Goal: Find specific page/section: Find specific page/section

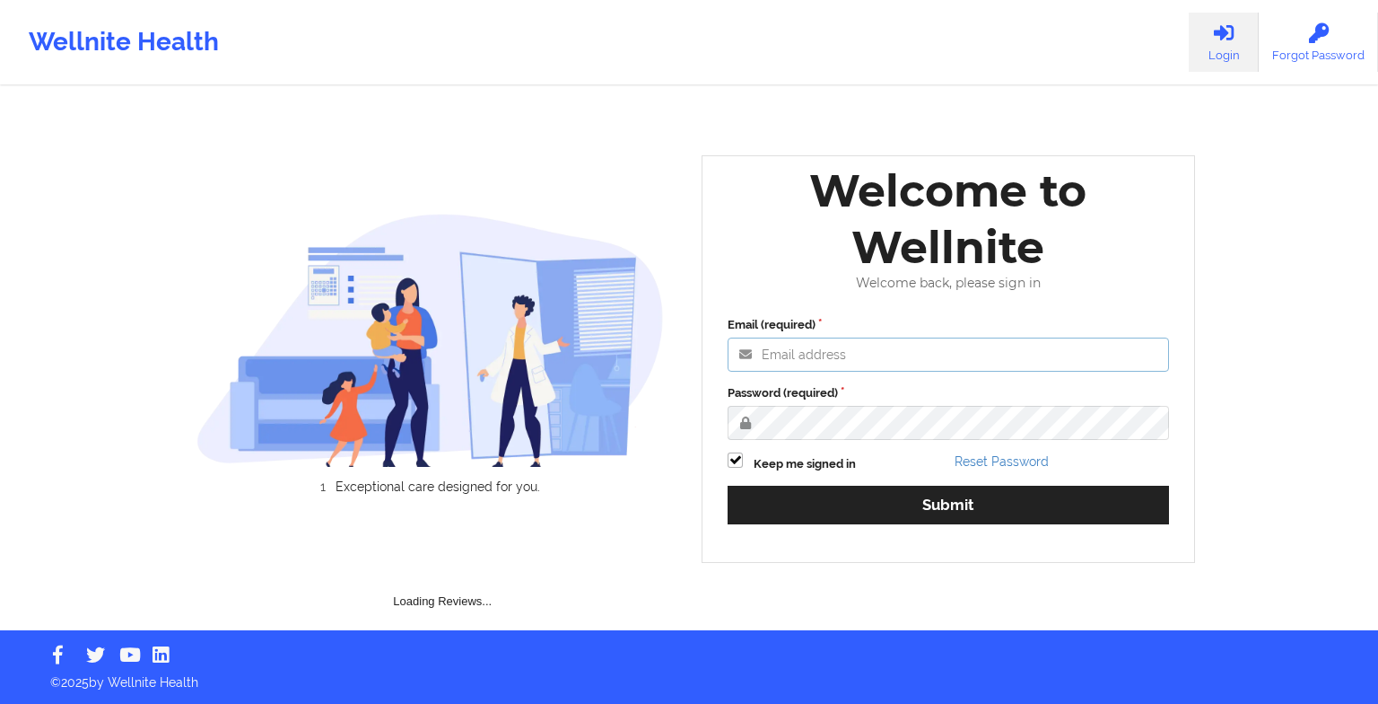
type input "[EMAIL_ADDRESS][DOMAIN_NAME]"
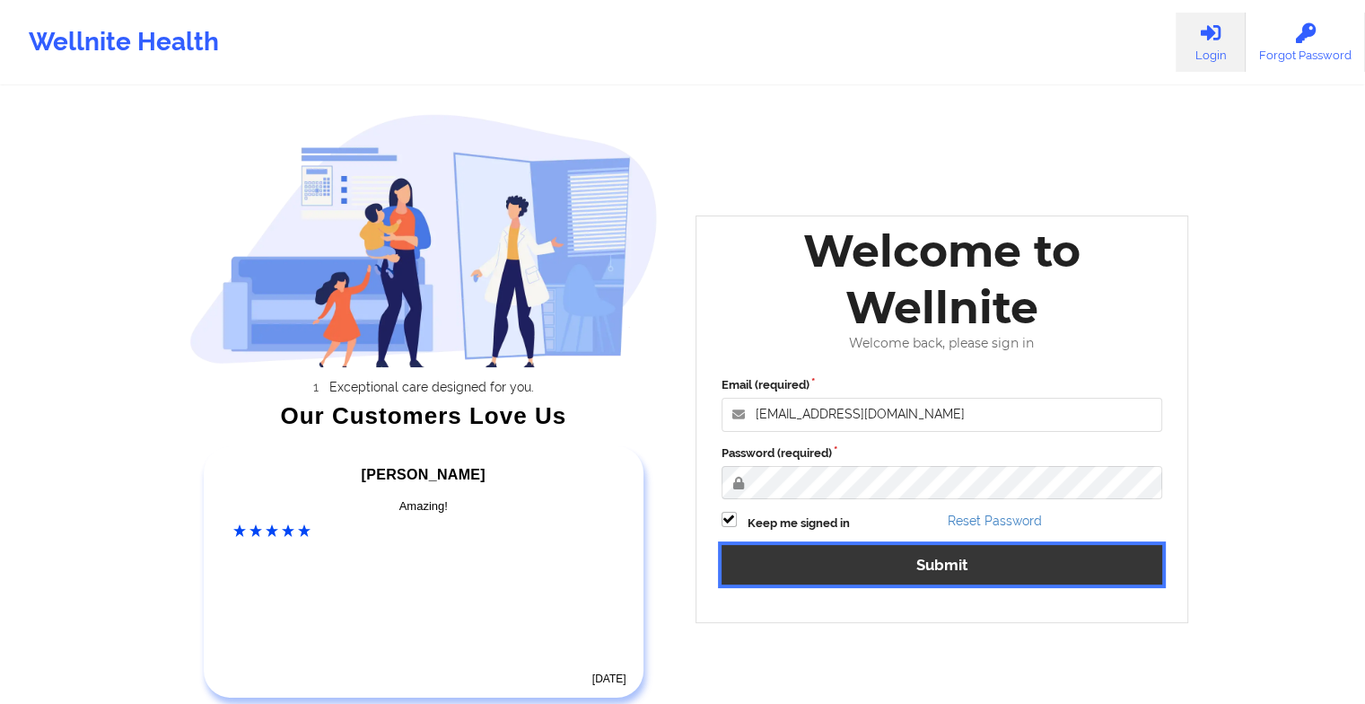
click at [1136, 556] on button "Submit" at bounding box center [943, 564] width 442 height 39
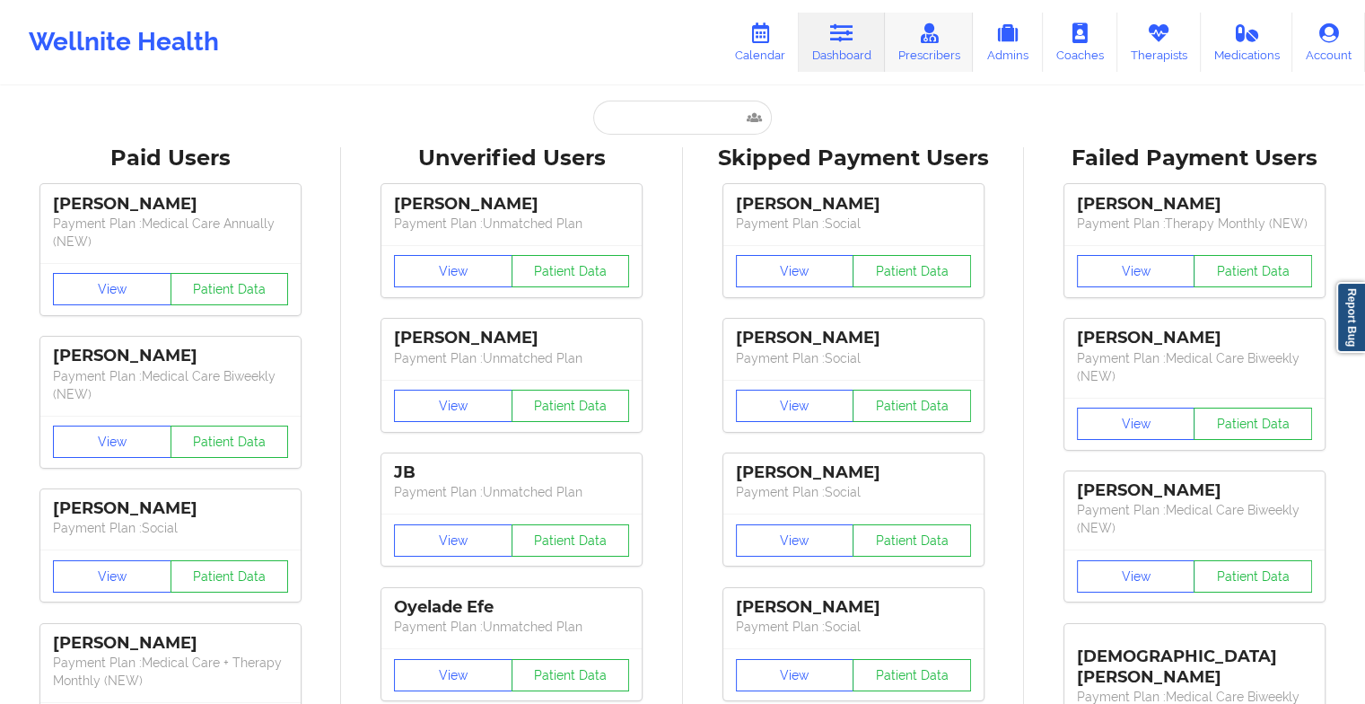
click at [936, 57] on link "Prescribers" at bounding box center [929, 42] width 89 height 59
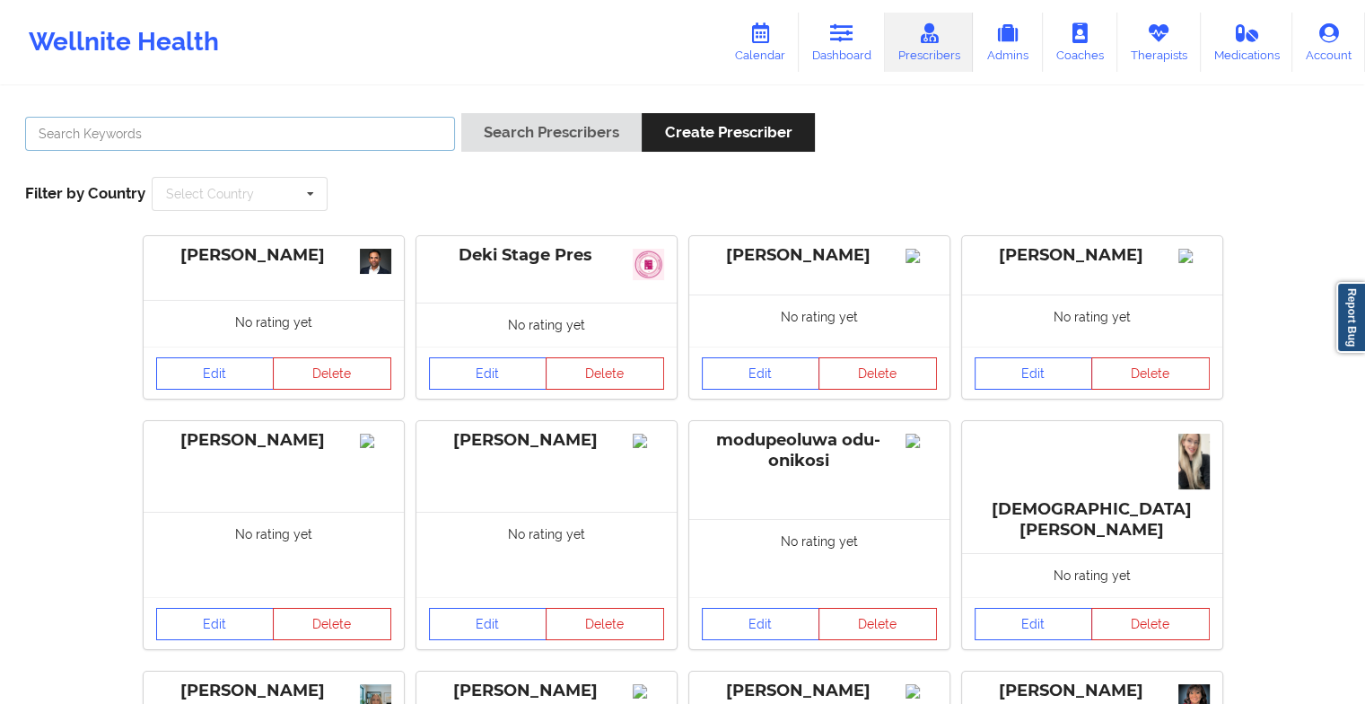
click at [301, 122] on input "text" at bounding box center [240, 134] width 430 height 34
type input "[PERSON_NAME]"
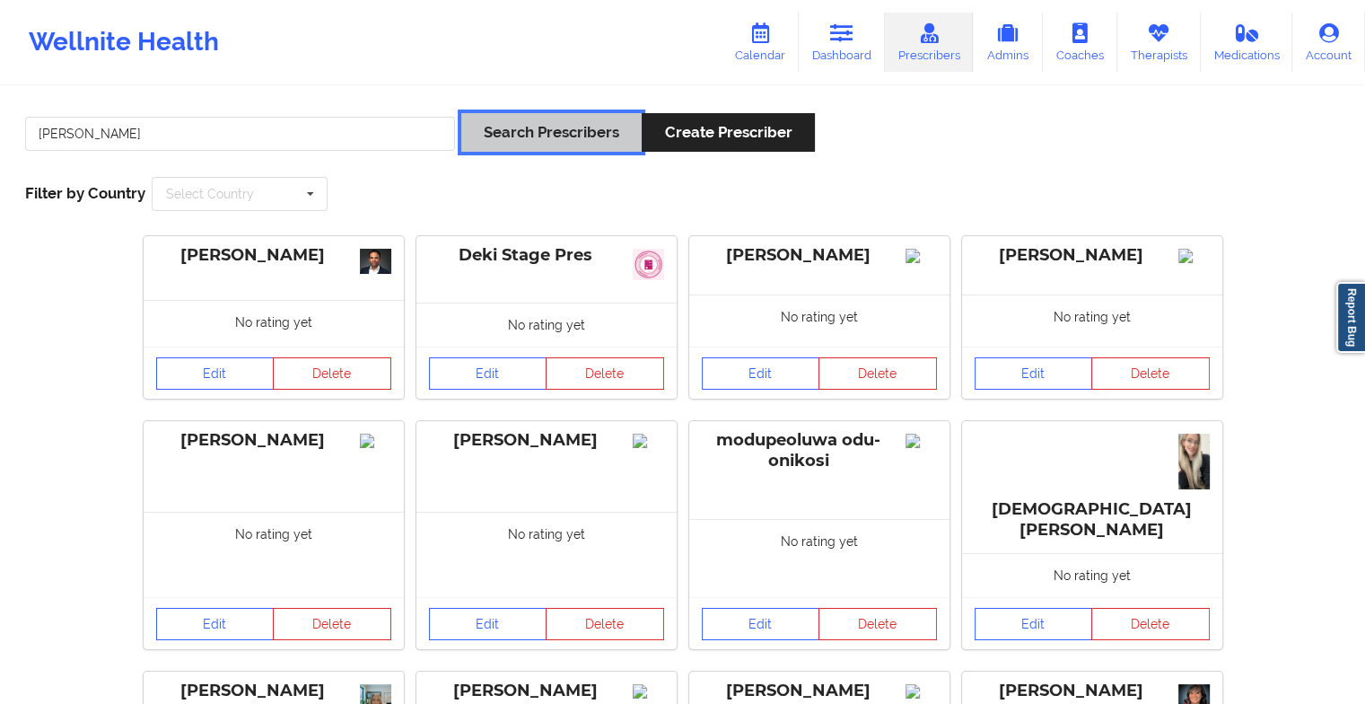
click at [544, 124] on button "Search Prescribers" at bounding box center [551, 132] width 180 height 39
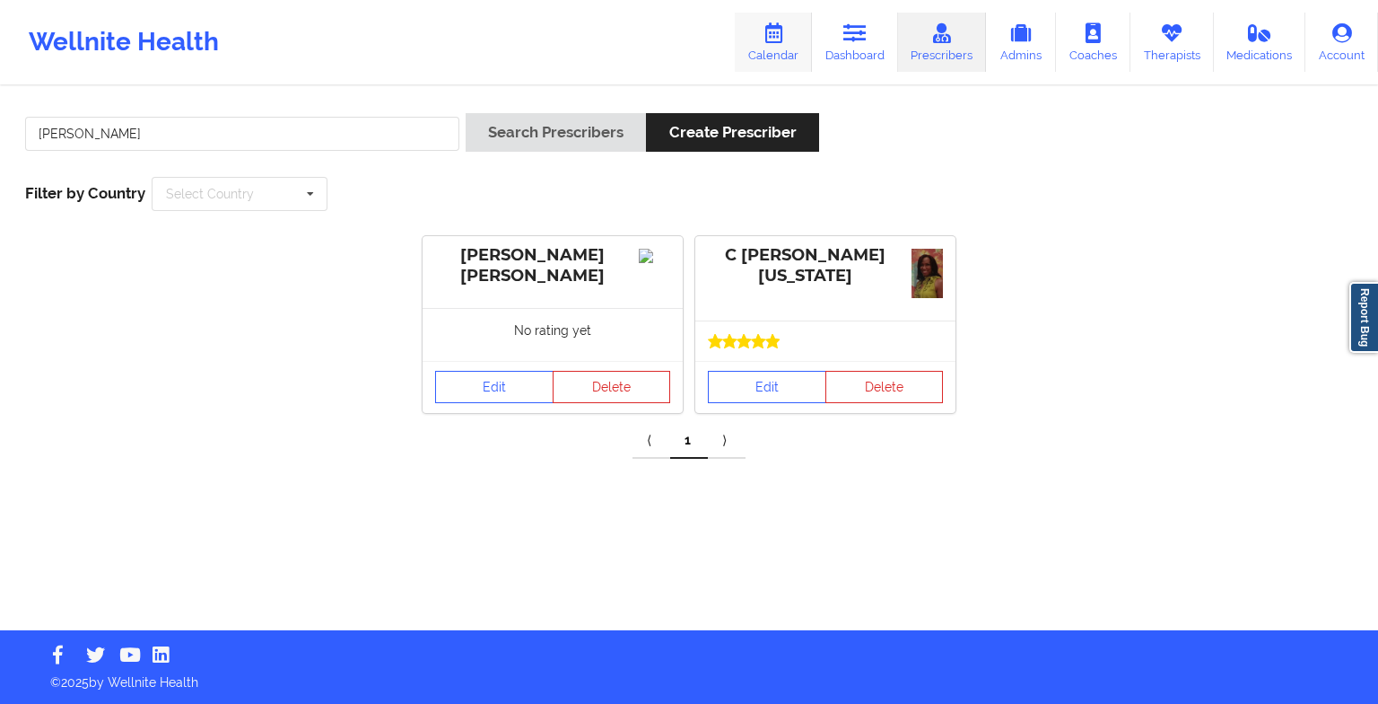
click at [791, 48] on link "Calendar" at bounding box center [773, 42] width 77 height 59
